Goal: Task Accomplishment & Management: Use online tool/utility

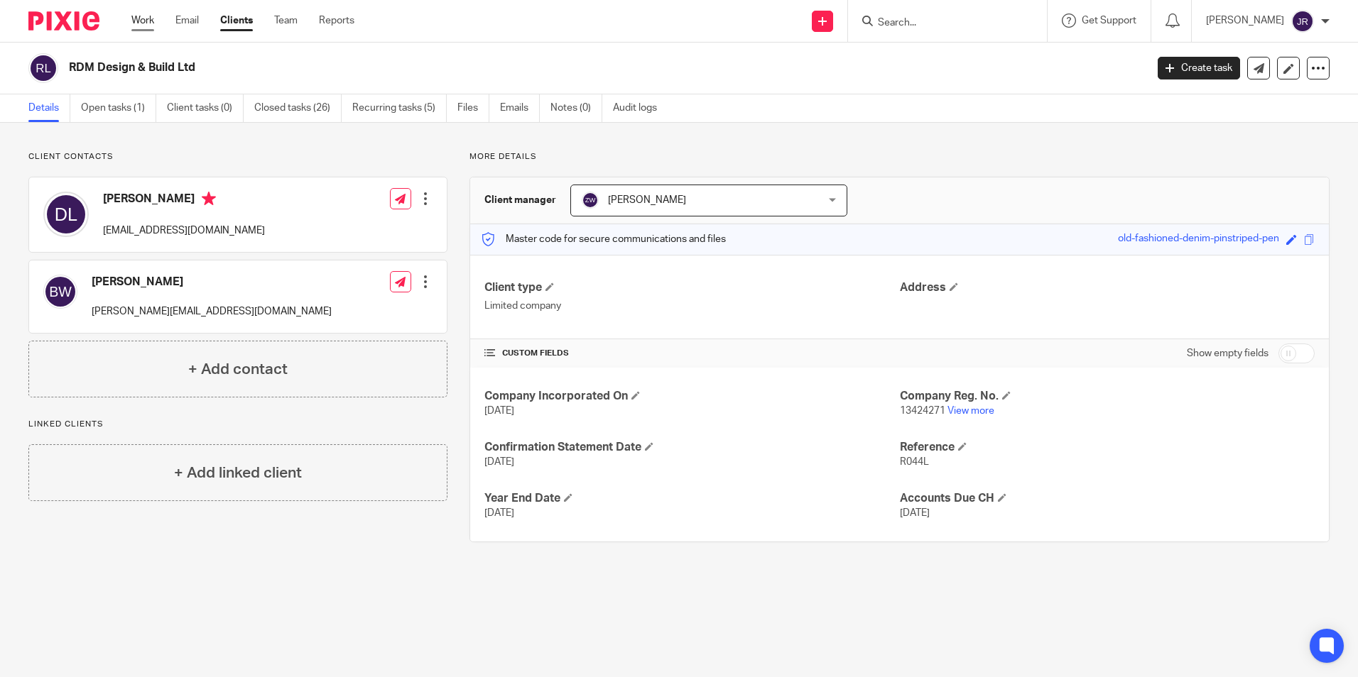
click at [138, 21] on link "Work" at bounding box center [142, 20] width 23 height 14
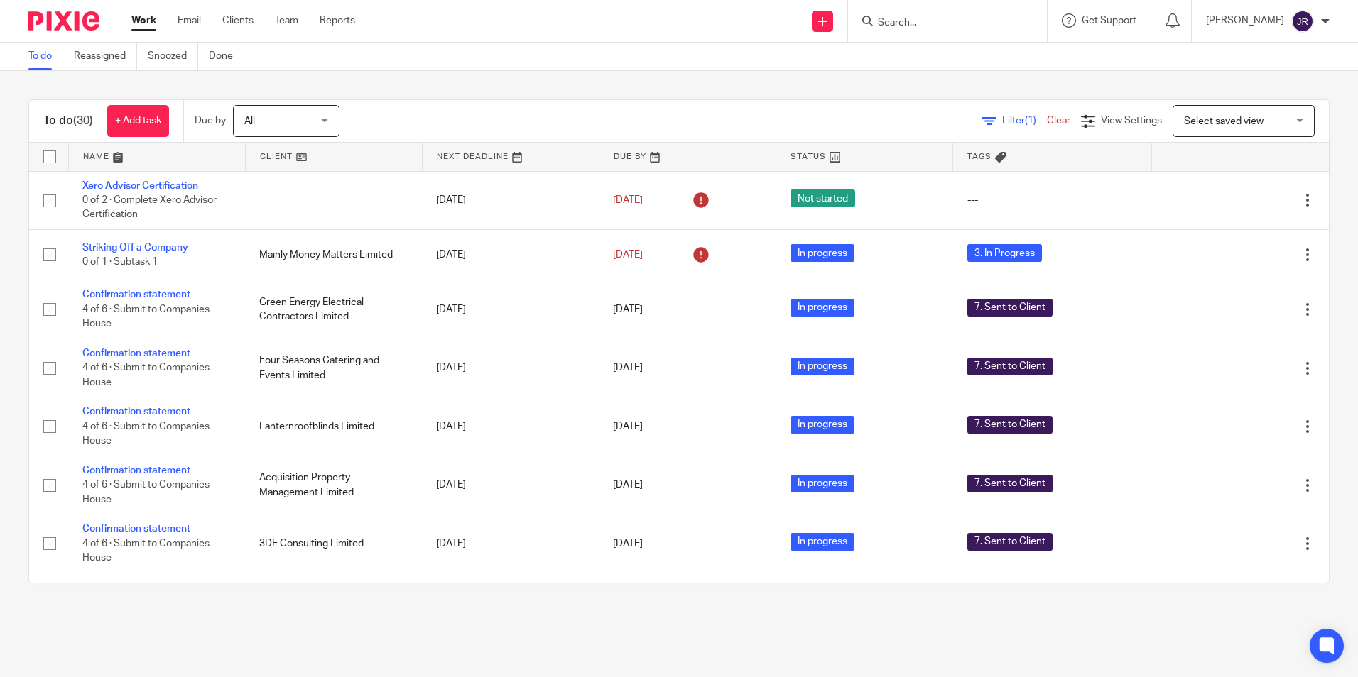
click at [94, 158] on link at bounding box center [157, 157] width 176 height 28
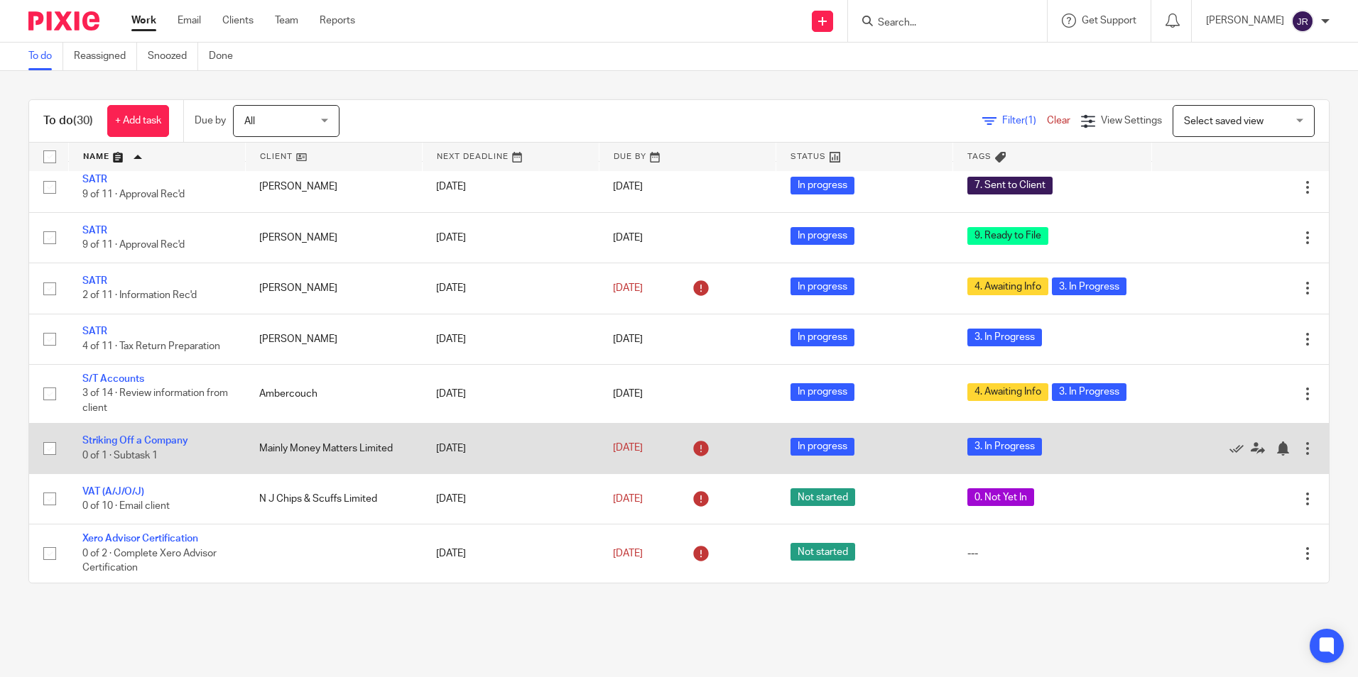
scroll to position [1264, 0]
click at [183, 440] on link "Striking Off a Company" at bounding box center [135, 441] width 106 height 10
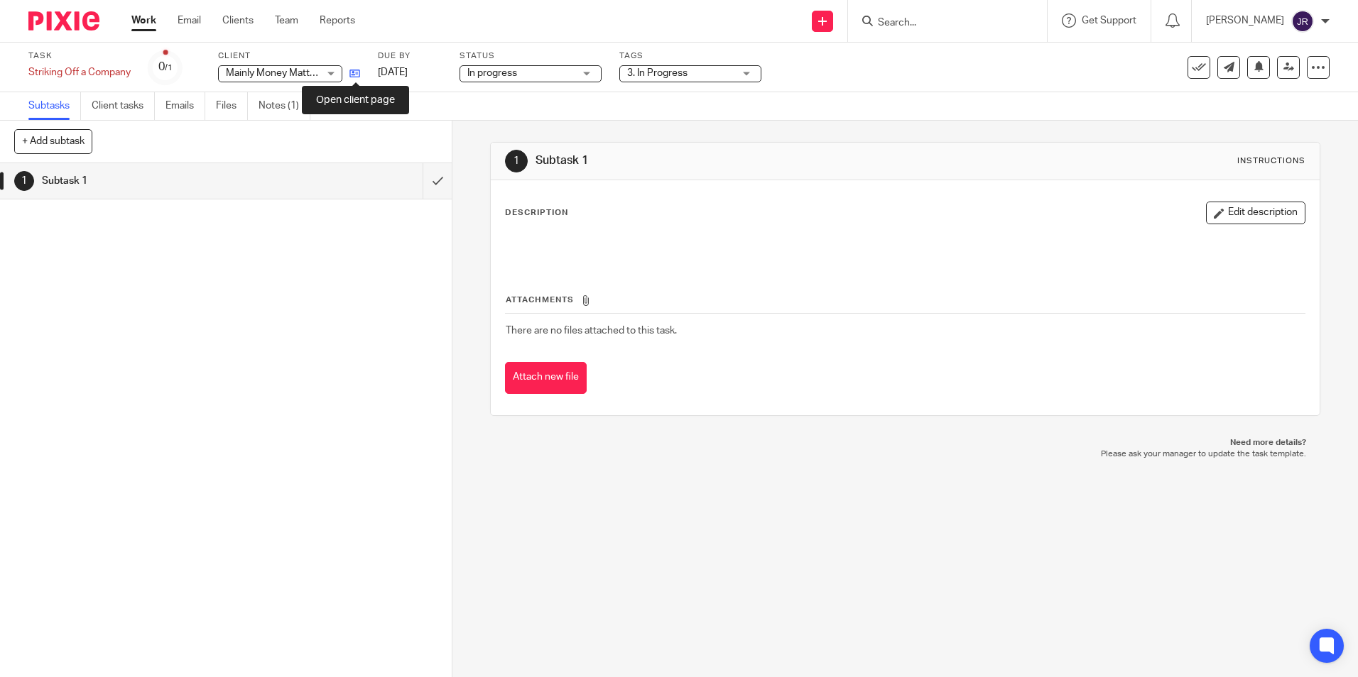
click at [358, 74] on icon at bounding box center [354, 73] width 11 height 11
click at [136, 22] on link "Work" at bounding box center [143, 20] width 25 height 14
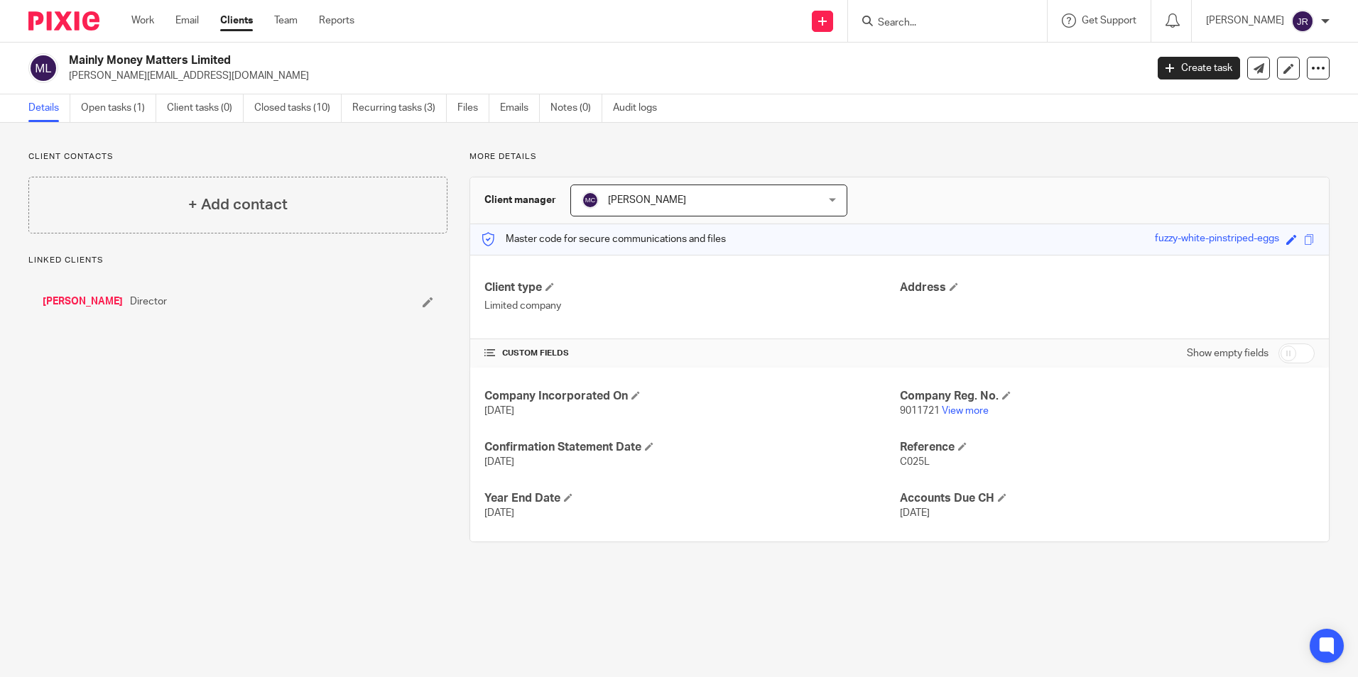
click at [952, 404] on p "9011721 View more" at bounding box center [1107, 411] width 415 height 14
click at [961, 415] on link "View more" at bounding box center [965, 411] width 47 height 10
